Goal: Information Seeking & Learning: Learn about a topic

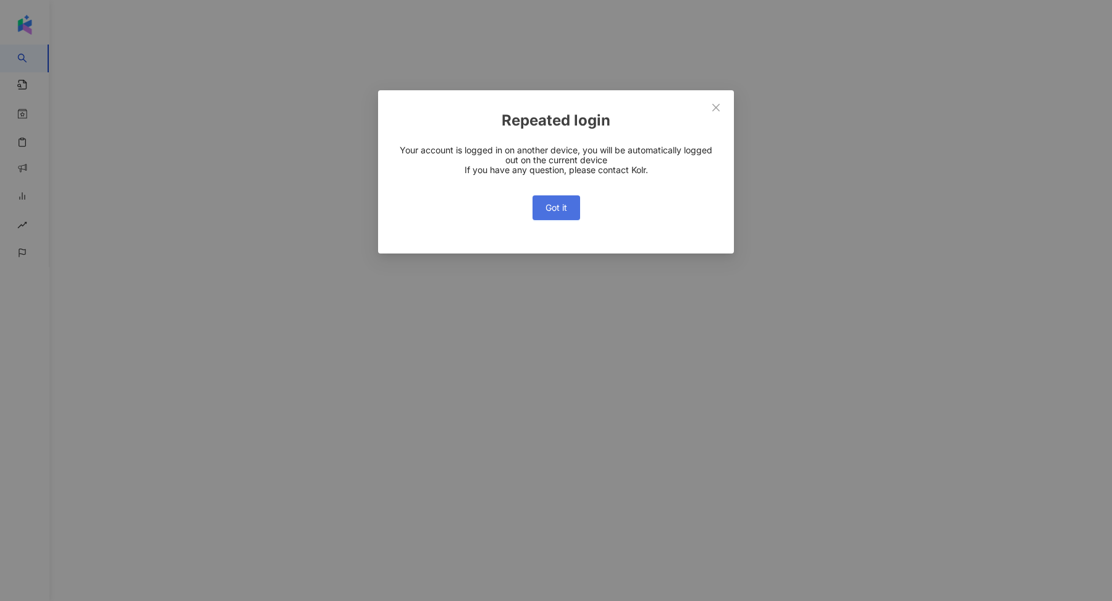
click at [551, 201] on button "Got it" at bounding box center [557, 207] width 48 height 25
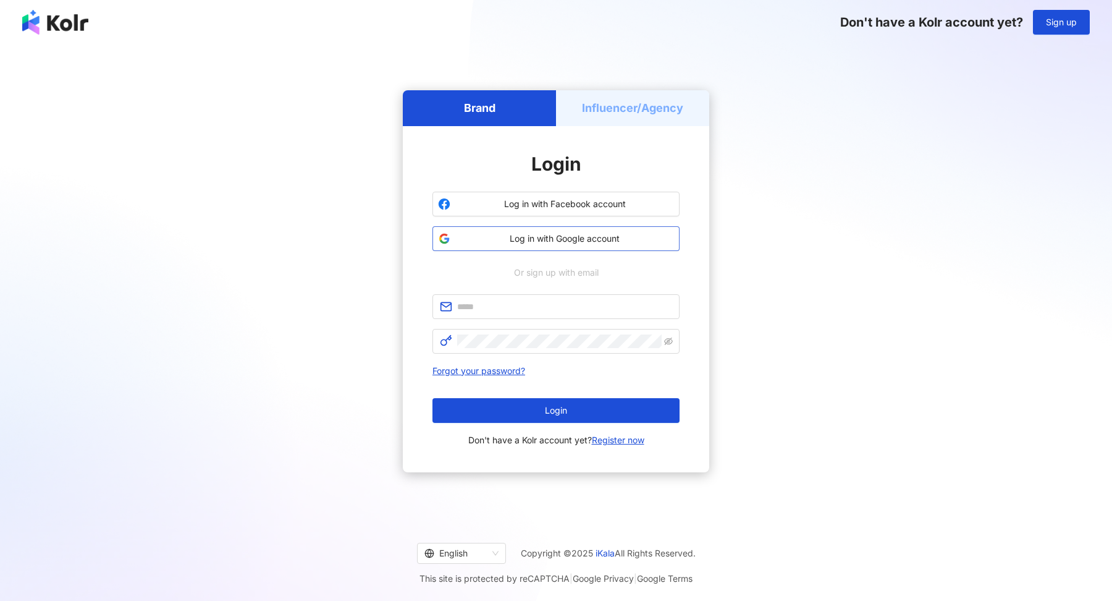
click at [543, 242] on span "Log in with Google account" at bounding box center [564, 238] width 219 height 12
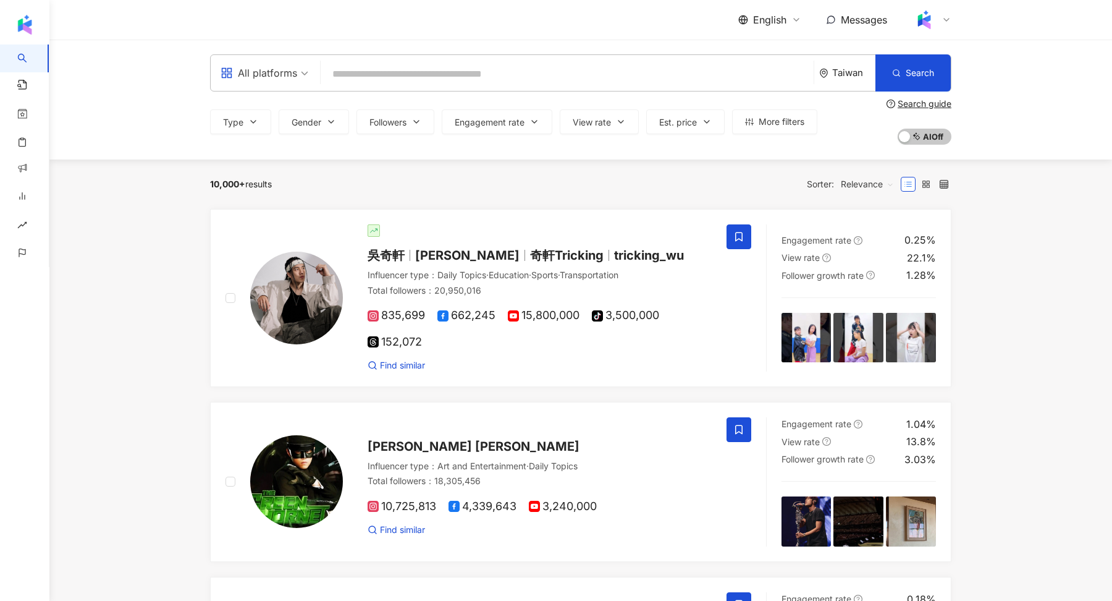
click at [761, 7] on div "English Messages" at bounding box center [580, 20] width 741 height 40
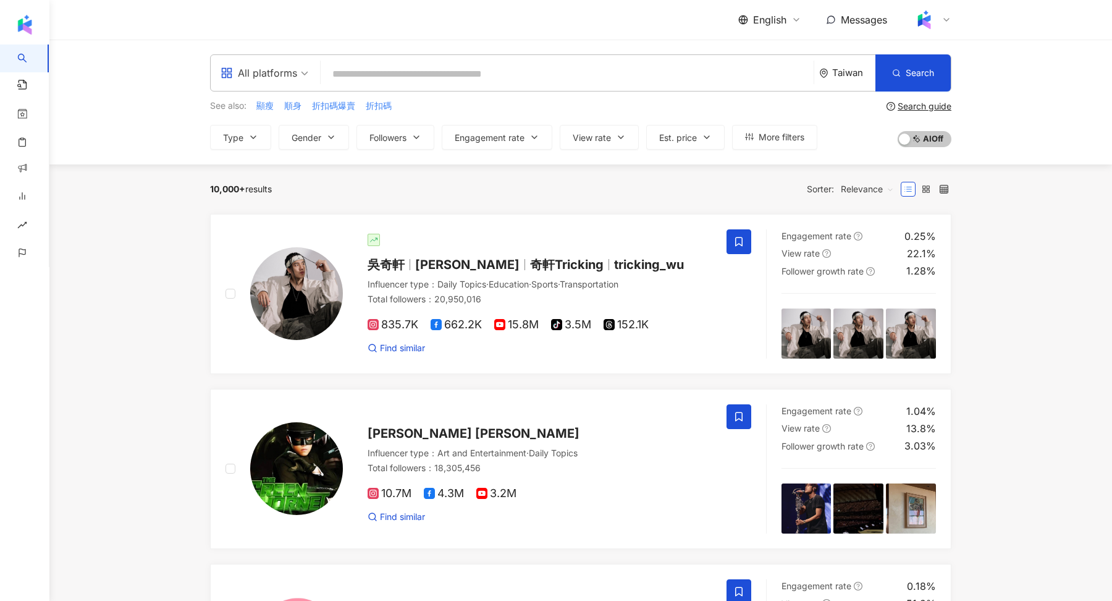
click at [763, 17] on span "English" at bounding box center [769, 20] width 33 height 14
click at [764, 40] on div "繁體中文" at bounding box center [777, 48] width 62 height 22
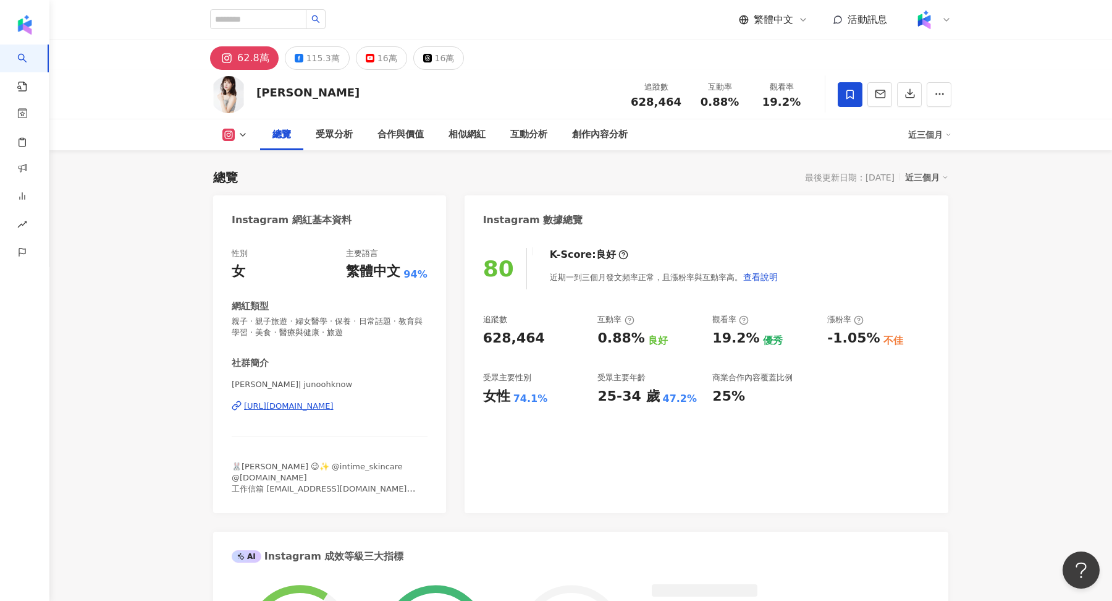
scroll to position [75, 0]
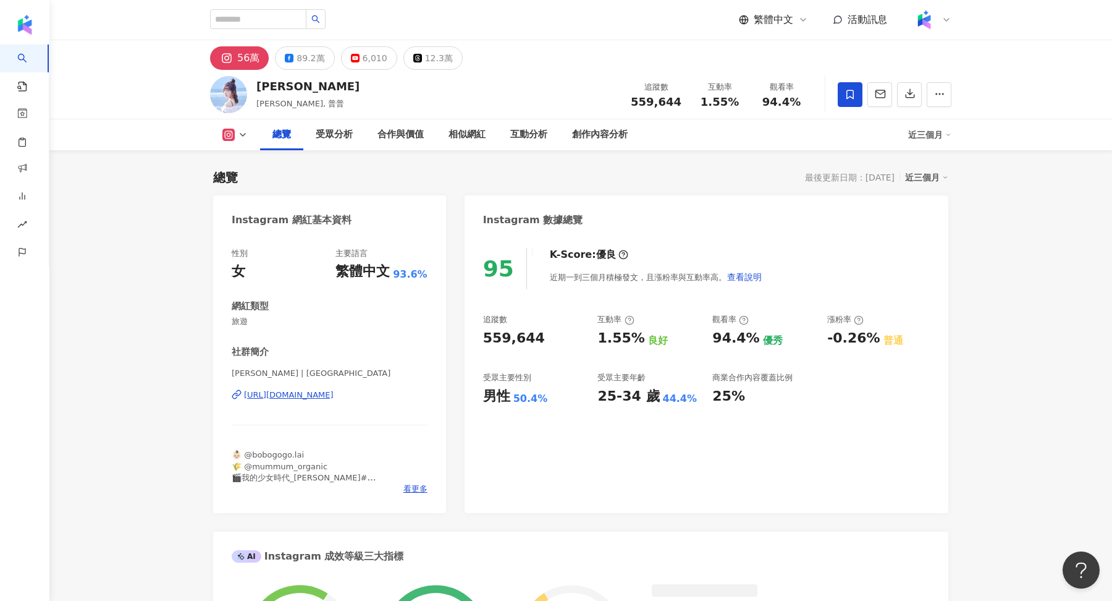
scroll to position [75, 0]
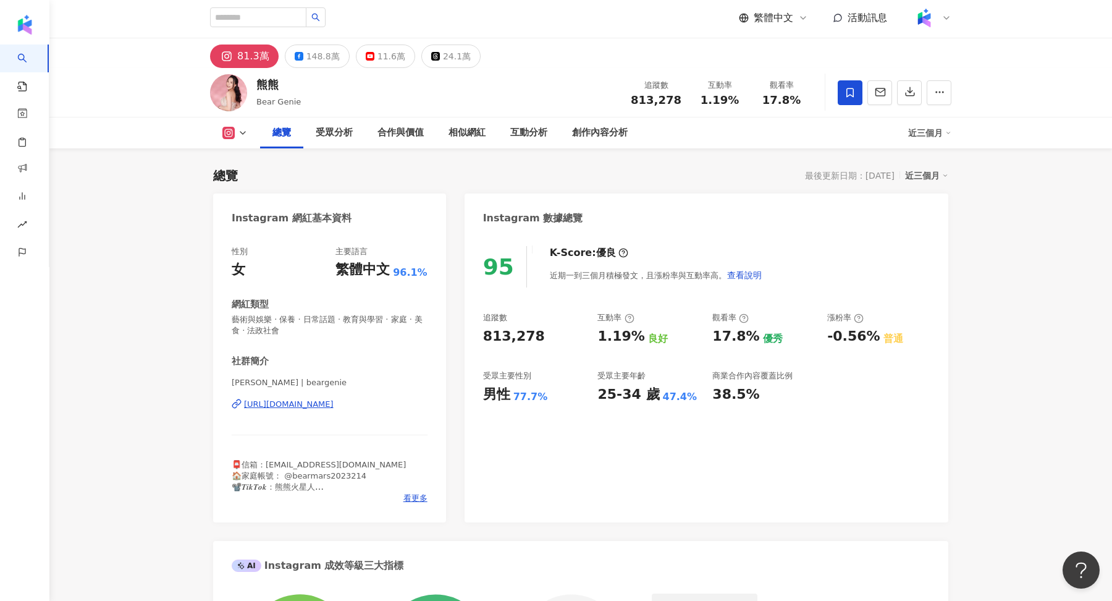
scroll to position [150, 0]
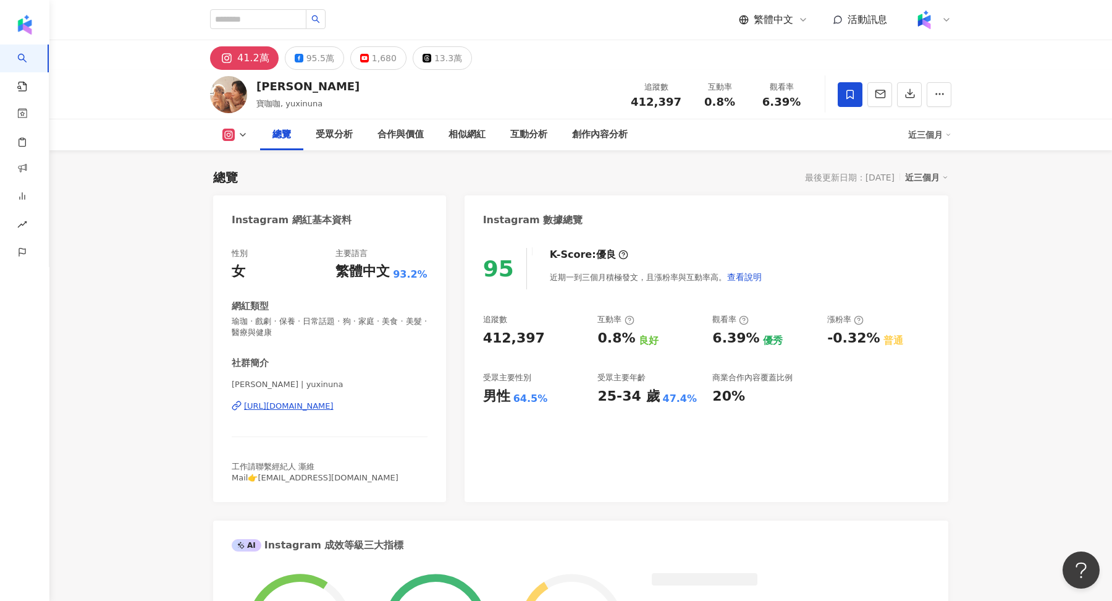
scroll to position [285, 0]
